Goal: Information Seeking & Learning: Learn about a topic

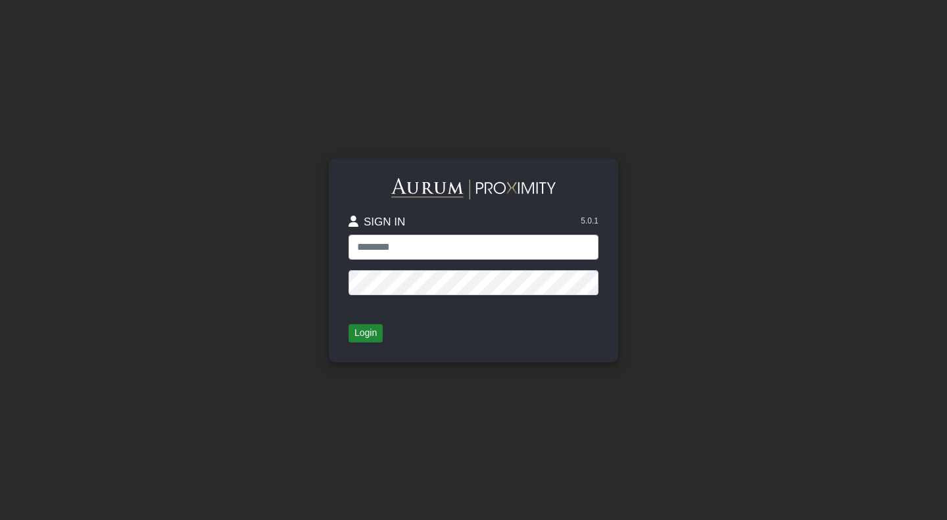
type input "**********"
click at [357, 332] on button "Login" at bounding box center [366, 333] width 34 height 18
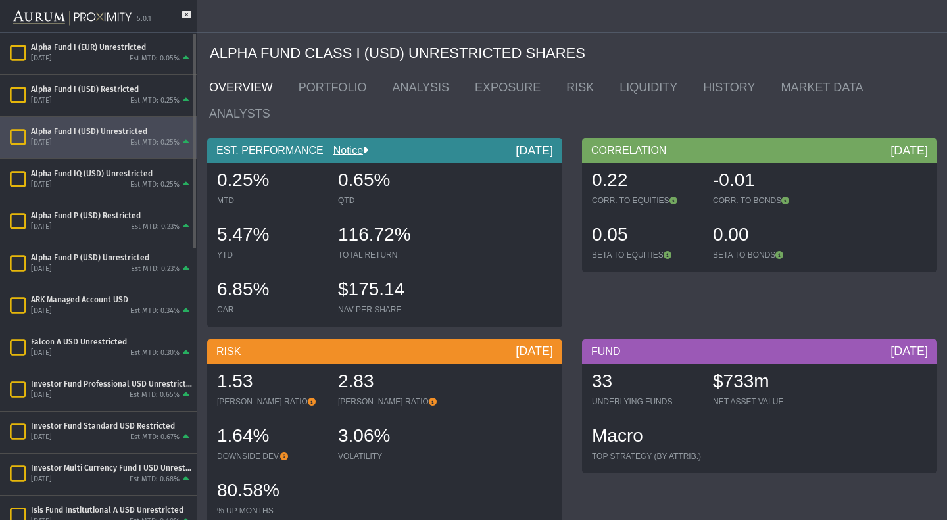
click at [87, 146] on div "[DATE] Est MTD: 0.25%" at bounding box center [111, 143] width 161 height 12
click at [320, 91] on link "PORTFOLIO" at bounding box center [336, 87] width 94 height 26
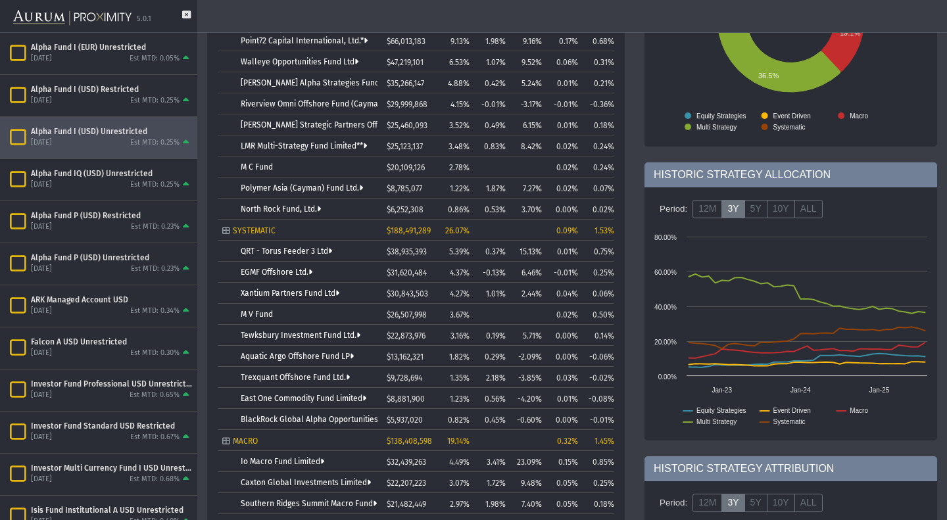
scroll to position [235, 0]
click at [287, 246] on link "QRT - Torus Feeder 3 Ltd" at bounding box center [286, 250] width 91 height 9
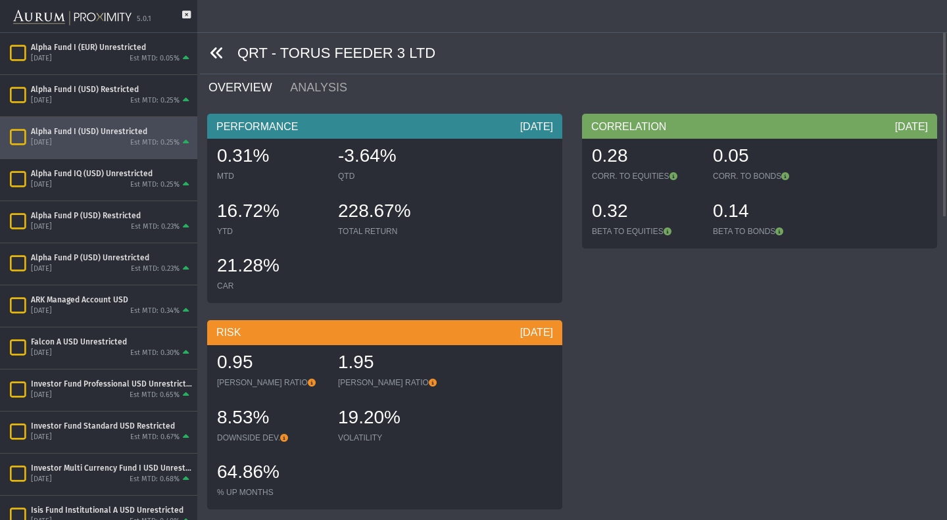
click at [214, 52] on icon at bounding box center [217, 53] width 14 height 14
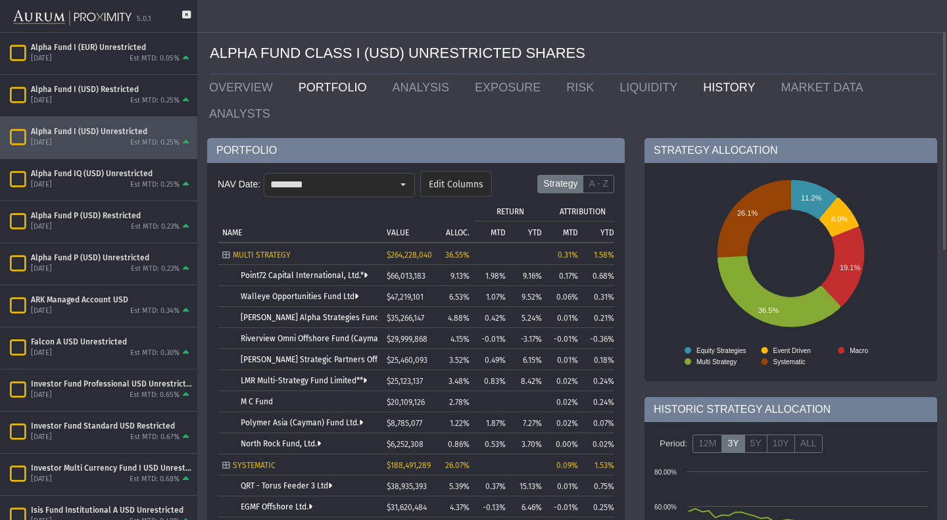
click at [701, 82] on link "HISTORY" at bounding box center [732, 87] width 78 height 26
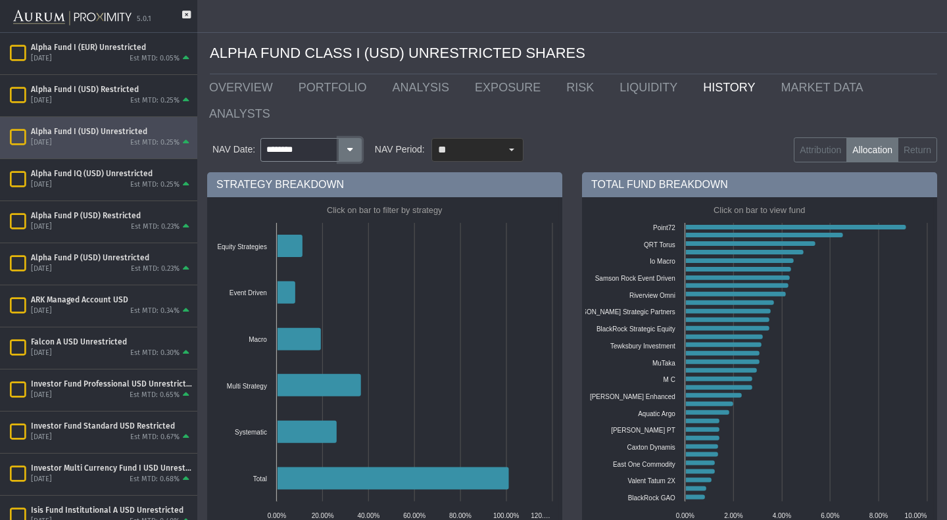
click at [342, 138] on button "button" at bounding box center [350, 150] width 23 height 24
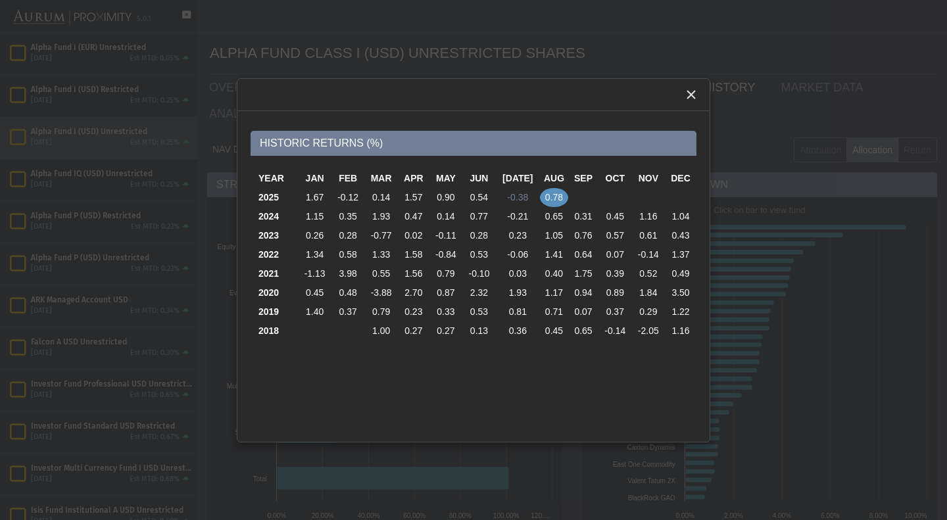
click at [514, 196] on td "-0.38" at bounding box center [518, 197] width 44 height 19
type input "********"
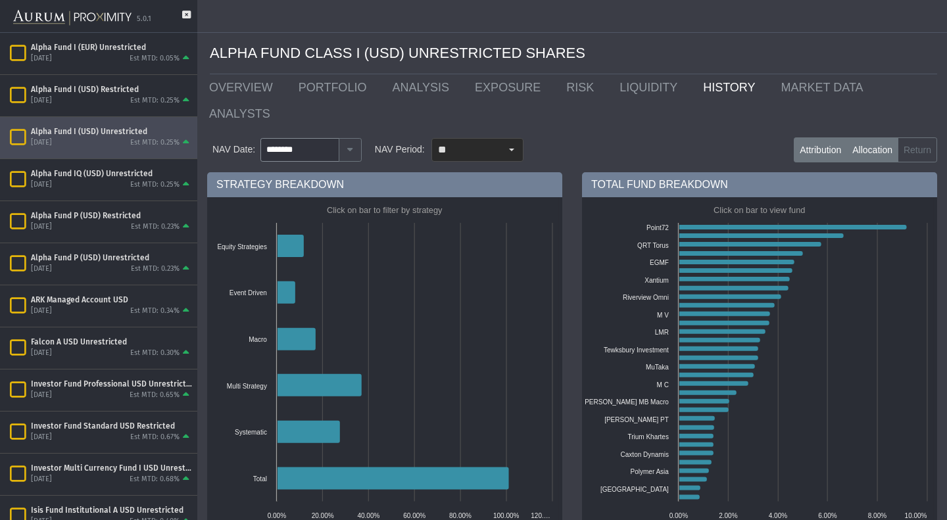
click at [808, 137] on label "Attribution" at bounding box center [820, 149] width 53 height 25
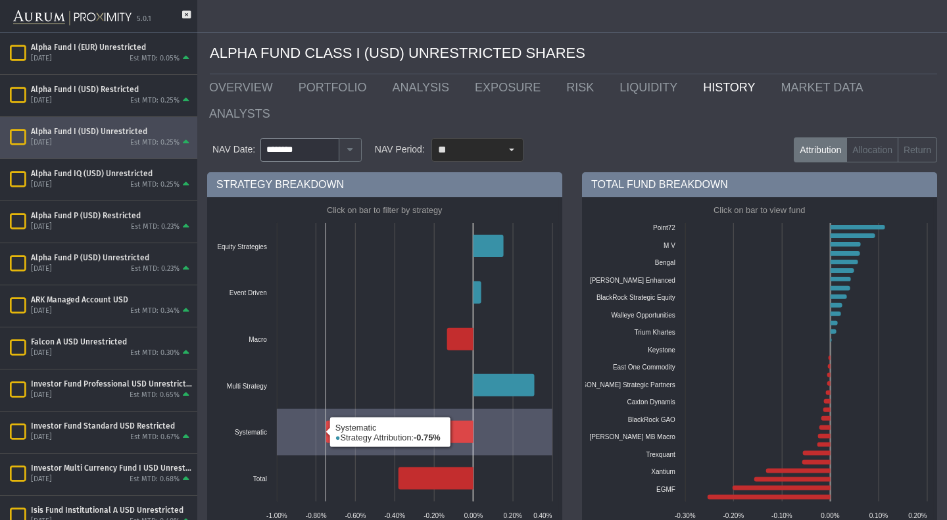
click at [405, 421] on icon at bounding box center [399, 432] width 147 height 22
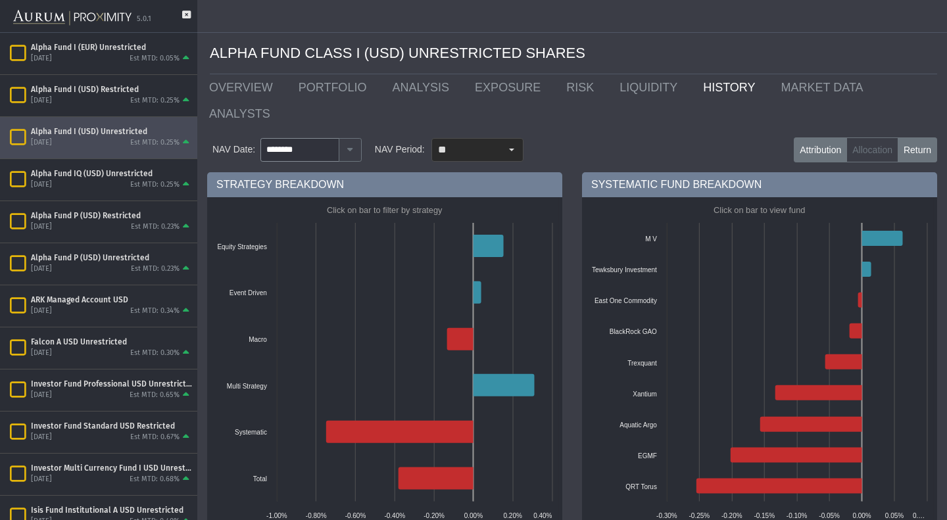
click at [926, 137] on label "Return" at bounding box center [917, 149] width 39 height 25
